Goal: Navigation & Orientation: Find specific page/section

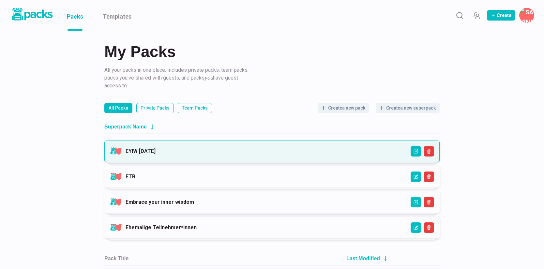
click at [156, 150] on link "EYIW [DATE]" at bounding box center [141, 151] width 30 height 6
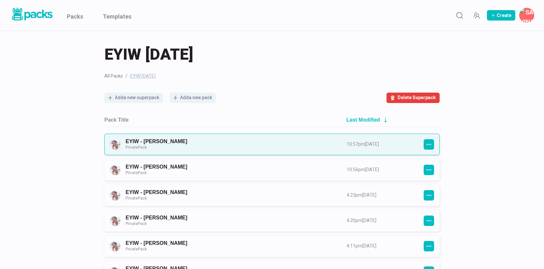
click at [204, 146] on link "EYIW - [PERSON_NAME] Private Pack" at bounding box center [230, 144] width 209 height 12
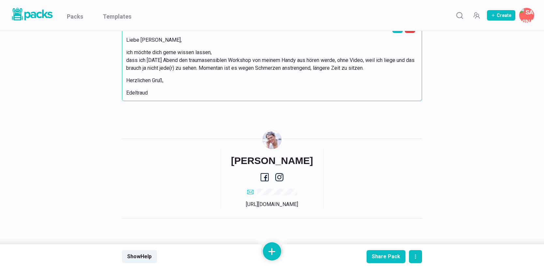
scroll to position [3685, 0]
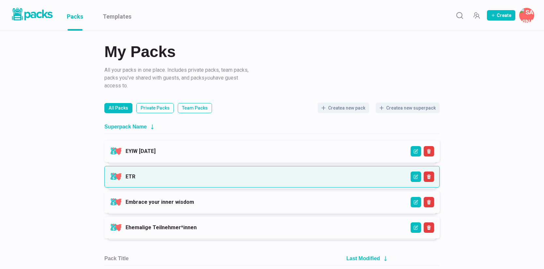
click at [135, 173] on link "ETR" at bounding box center [131, 176] width 10 height 6
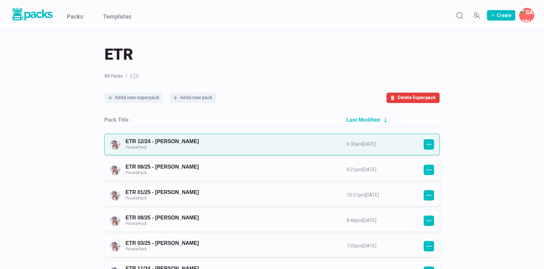
click at [211, 141] on link "ETR 12/24 - [PERSON_NAME] Private Pack" at bounding box center [230, 144] width 209 height 12
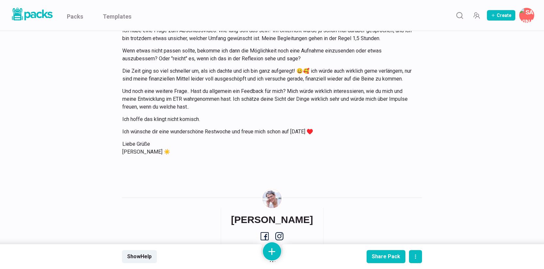
scroll to position [6681, 0]
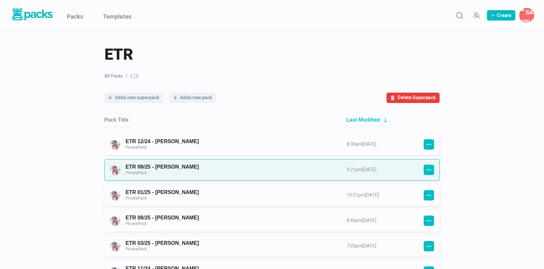
click at [191, 167] on link "ETR 08/25 - [PERSON_NAME] Private Pack" at bounding box center [230, 170] width 209 height 12
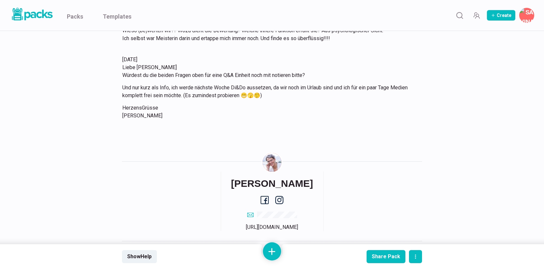
scroll to position [3210, 0]
